Goal: Information Seeking & Learning: Compare options

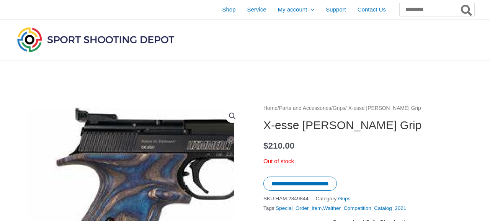
click at [346, 109] on link "Grips" at bounding box center [339, 108] width 13 height 6
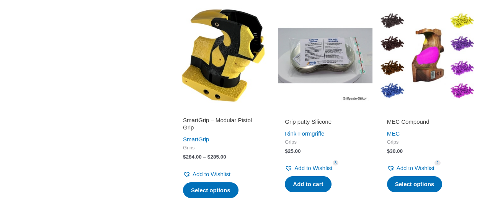
scroll to position [444, 0]
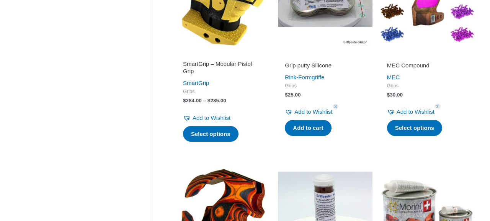
click at [202, 66] on h2 "SmartGrip – Modular Pistol Grip" at bounding box center [223, 67] width 80 height 15
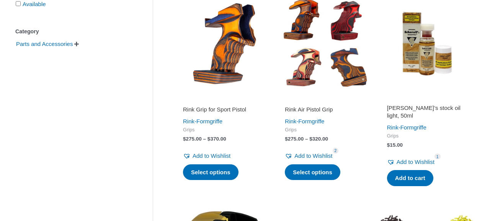
scroll to position [185, 0]
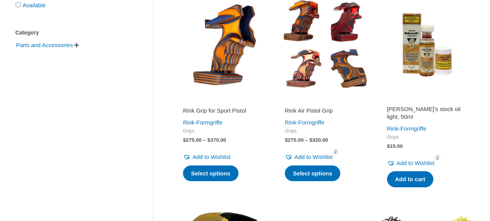
click at [230, 108] on h2 "Rink Grip for Sport Pistol" at bounding box center [223, 111] width 80 height 8
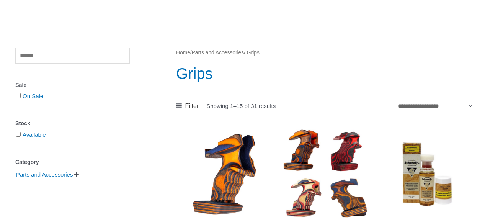
scroll to position [0, 0]
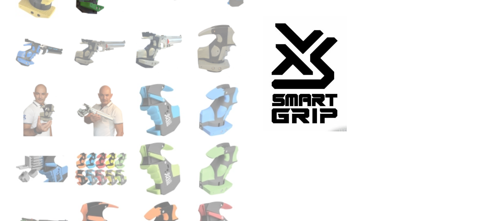
scroll to position [359, 0]
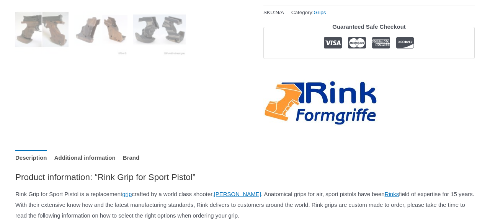
scroll to position [403, 0]
